Goal: Task Accomplishment & Management: Complete application form

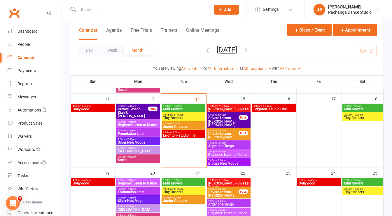
click at [224, 10] on span "Add" at bounding box center [227, 9] width 7 height 5
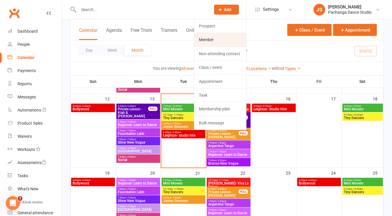
click at [216, 39] on link "Member" at bounding box center [220, 39] width 52 height 13
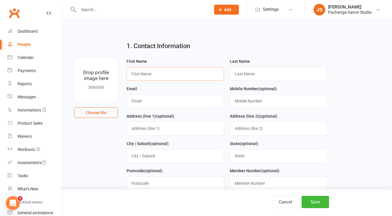
click at [161, 78] on input "text" at bounding box center [175, 73] width 97 height 13
type input "[PERSON_NAME]"
click at [243, 73] on input "text" at bounding box center [278, 73] width 97 height 13
type input "Grant"
click at [197, 100] on input "text" at bounding box center [175, 100] width 97 height 13
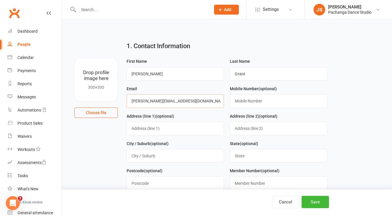
type input "[PERSON_NAME][EMAIL_ADDRESS][DOMAIN_NAME]"
click at [259, 102] on input "text" at bounding box center [278, 100] width 97 height 13
type input "0409 172 628"
click at [232, 126] on input "text" at bounding box center [278, 128] width 97 height 13
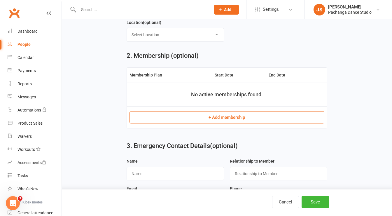
scroll to position [204, 0]
click at [321, 201] on button "Save" at bounding box center [315, 202] width 27 height 12
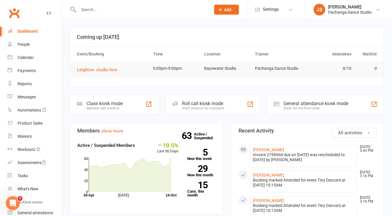
click at [153, 15] on div at bounding box center [138, 9] width 137 height 19
click at [141, 8] on input "text" at bounding box center [142, 10] width 130 height 8
type input "[PERSON_NAME]"
drag, startPoint x: 105, startPoint y: 9, endPoint x: 69, endPoint y: 12, distance: 36.0
click at [69, 12] on react-component "cyndi No results" at bounding box center [103, 9] width 207 height 19
